Goal: Find specific fact: Find specific page/section

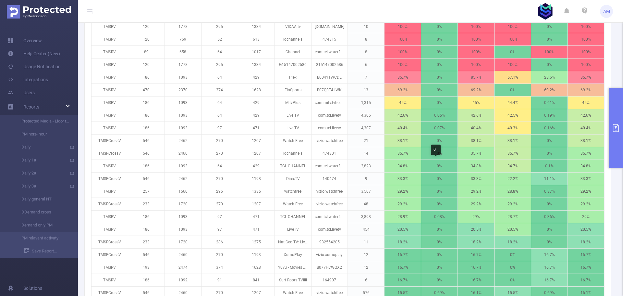
scroll to position [227, 0]
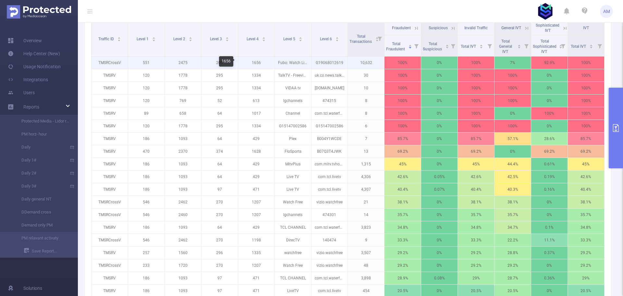
click at [254, 64] on p "1656" at bounding box center [256, 62] width 36 height 12
copy p "1656"
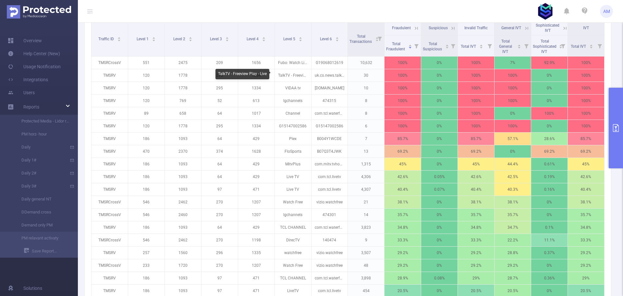
click at [256, 75] on div "TalkTV - Freeview Play - Live" at bounding box center [242, 74] width 54 height 10
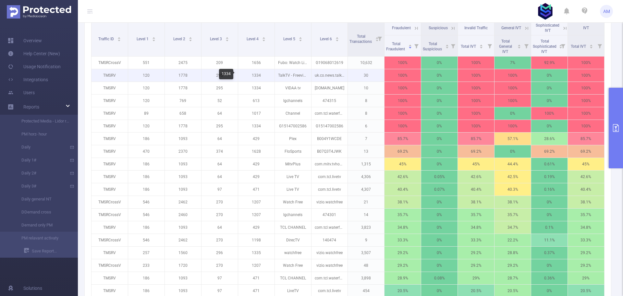
click at [271, 76] on p "1334" at bounding box center [256, 75] width 36 height 12
drag, startPoint x: 258, startPoint y: 76, endPoint x: 246, endPoint y: 77, distance: 11.4
click at [246, 77] on p "1334" at bounding box center [256, 75] width 36 height 12
copy p "1334"
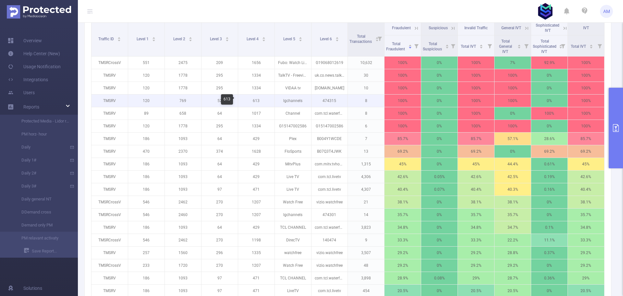
click at [256, 101] on p "613" at bounding box center [256, 100] width 36 height 12
copy p "613"
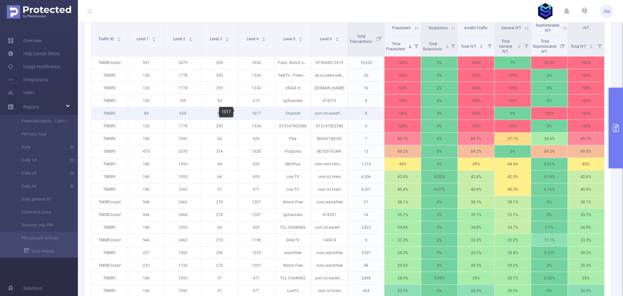
click at [254, 113] on p "1017" at bounding box center [256, 113] width 36 height 12
copy p "1017"
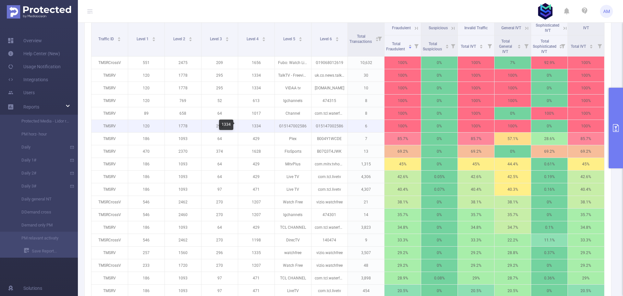
click at [256, 127] on p "1334" at bounding box center [256, 126] width 36 height 12
copy p "1334"
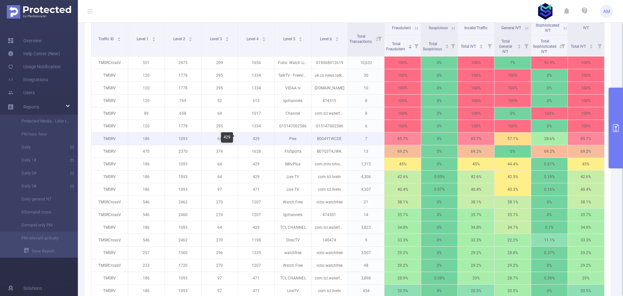
click at [255, 139] on p "429" at bounding box center [256, 138] width 36 height 12
copy p "429"
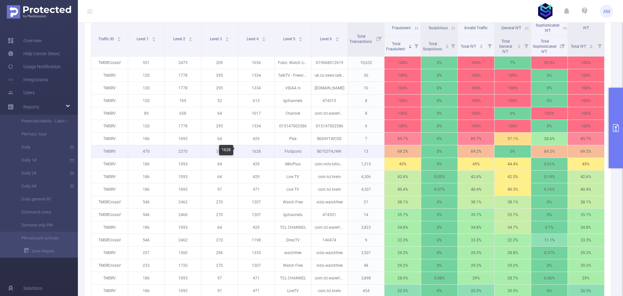
click at [256, 151] on p "1628" at bounding box center [256, 151] width 36 height 12
copy p "1628"
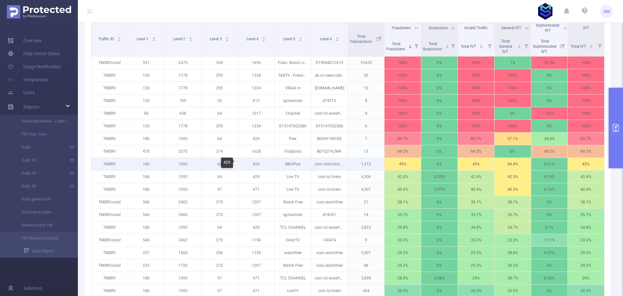
click at [257, 163] on p "429" at bounding box center [256, 164] width 36 height 12
copy p "429"
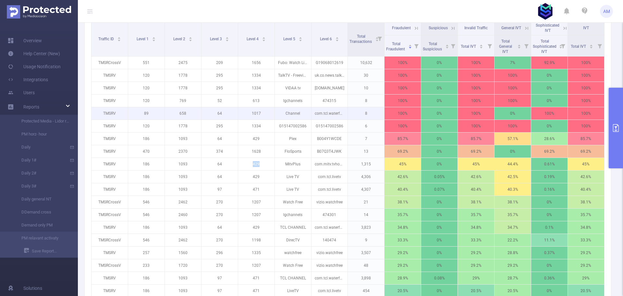
copy p "429"
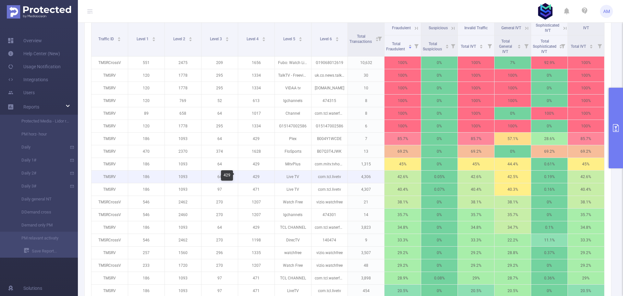
click at [254, 177] on p "429" at bounding box center [256, 176] width 36 height 12
copy p "429"
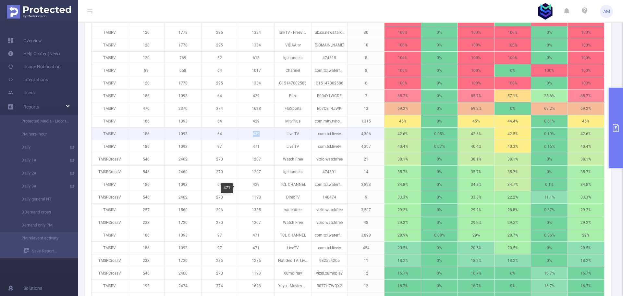
scroll to position [259, 0]
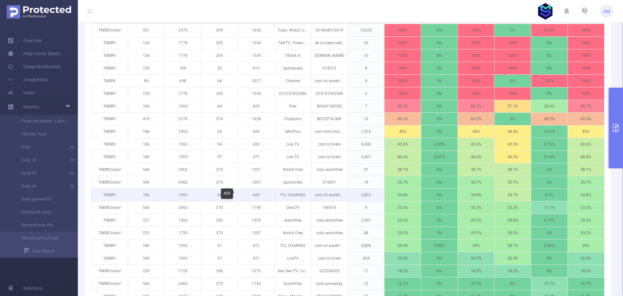
click at [255, 195] on p "429" at bounding box center [256, 194] width 36 height 12
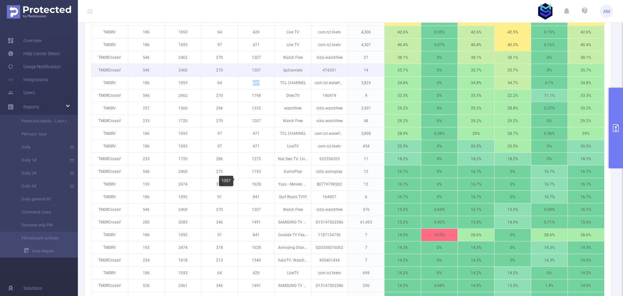
scroll to position [389, 0]
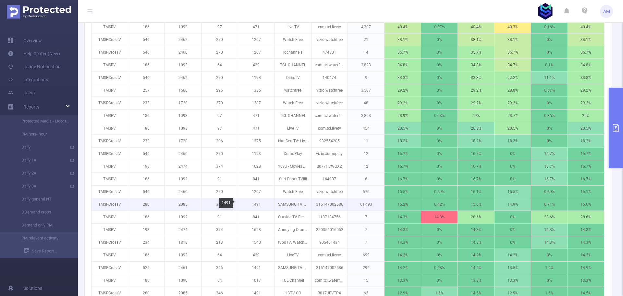
click at [254, 204] on p "1491" at bounding box center [256, 204] width 36 height 12
